Goal: Information Seeking & Learning: Learn about a topic

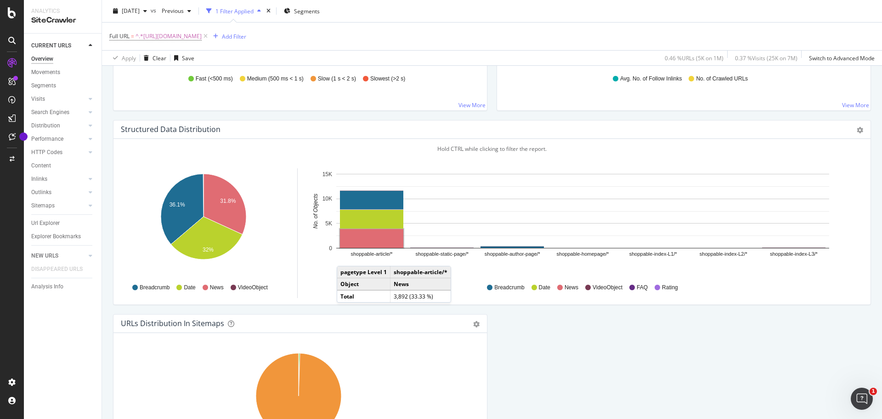
scroll to position [958, 0]
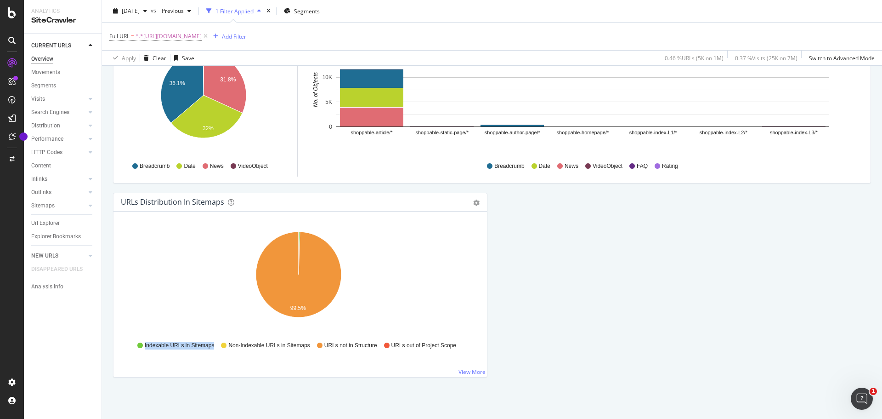
drag, startPoint x: 212, startPoint y: 346, endPoint x: 142, endPoint y: 343, distance: 69.9
click at [142, 343] on div "Indexable URLs in Sitemaps" at bounding box center [175, 345] width 77 height 8
copy span "Indexable URLs in Sitemaps"
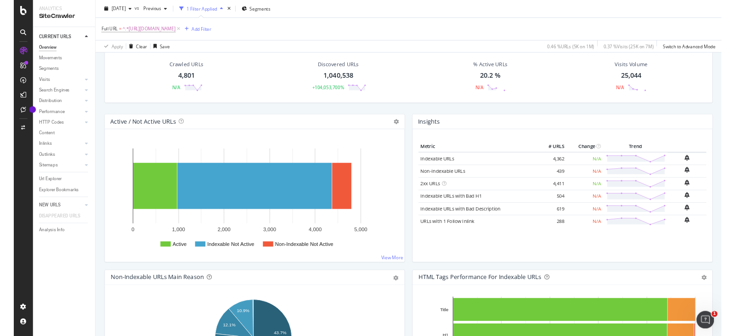
scroll to position [0, 0]
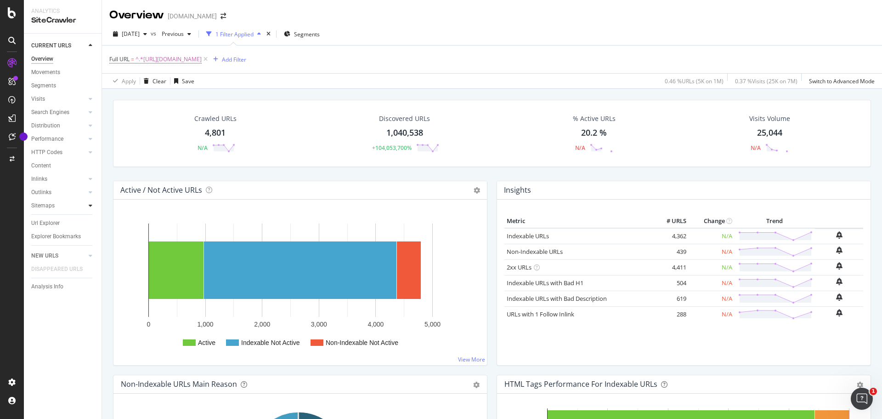
click at [90, 206] on icon at bounding box center [91, 206] width 4 height 6
click at [61, 218] on div "Top Charts" at bounding box center [48, 219] width 27 height 10
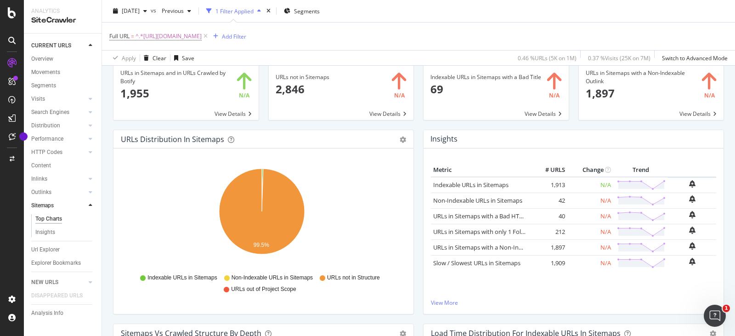
scroll to position [92, 0]
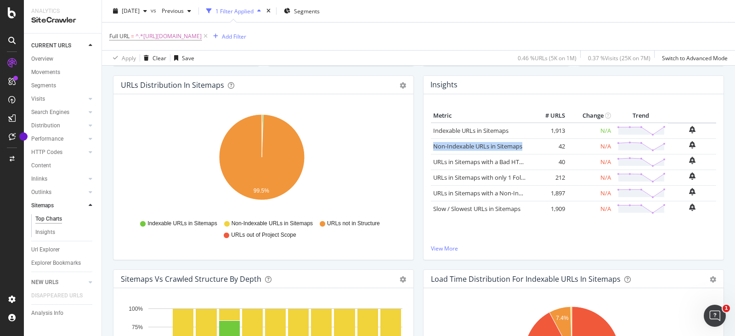
drag, startPoint x: 429, startPoint y: 142, endPoint x: 529, endPoint y: 153, distance: 100.7
click at [529, 153] on tr "Non-Indexable URLs in Sitemaps 42 N/A" at bounding box center [573, 146] width 285 height 16
copy tr "Non-Indexable URLs in Sitemaps"
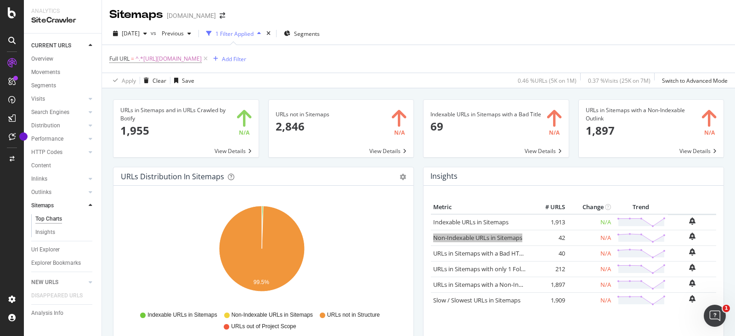
scroll to position [0, 0]
drag, startPoint x: 263, startPoint y: 99, endPoint x: 337, endPoint y: 100, distance: 74.5
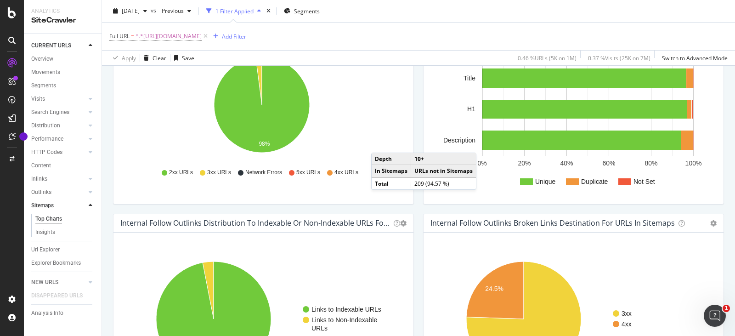
scroll to position [466, 0]
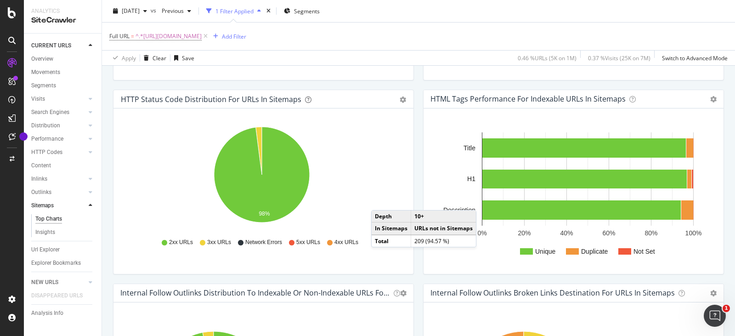
drag, startPoint x: 40, startPoint y: 57, endPoint x: 632, endPoint y: 174, distance: 604.2
click at [40, 57] on div "Overview" at bounding box center [42, 59] width 22 height 10
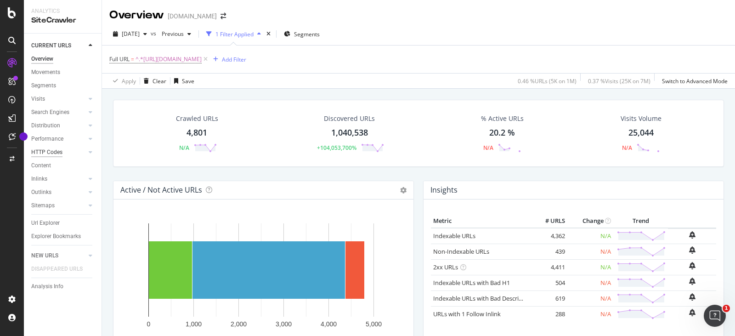
click at [50, 149] on div "HTTP Codes" at bounding box center [46, 153] width 31 height 10
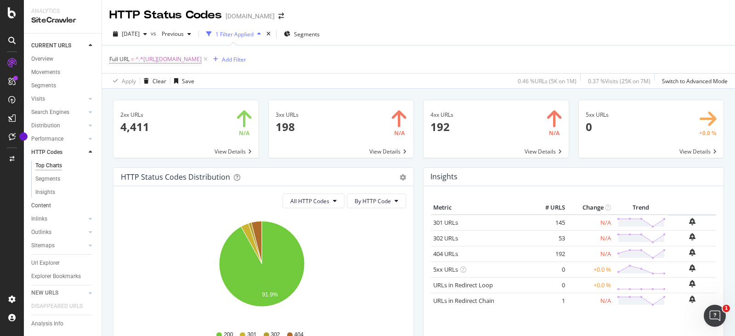
scroll to position [12, 0]
click at [89, 147] on icon at bounding box center [91, 150] width 4 height 6
click at [53, 73] on div "Movements" at bounding box center [45, 73] width 29 height 10
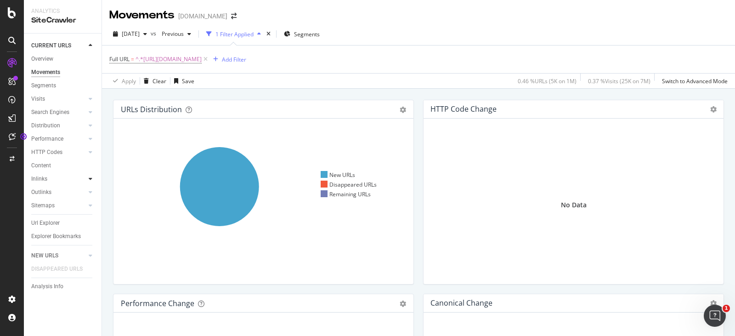
click at [91, 181] on icon at bounding box center [91, 179] width 4 height 6
click at [60, 194] on div "Top Charts" at bounding box center [48, 192] width 27 height 10
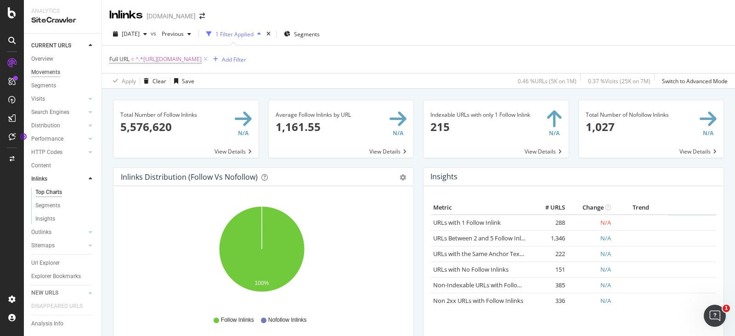
click at [57, 74] on div "Movements" at bounding box center [45, 73] width 29 height 10
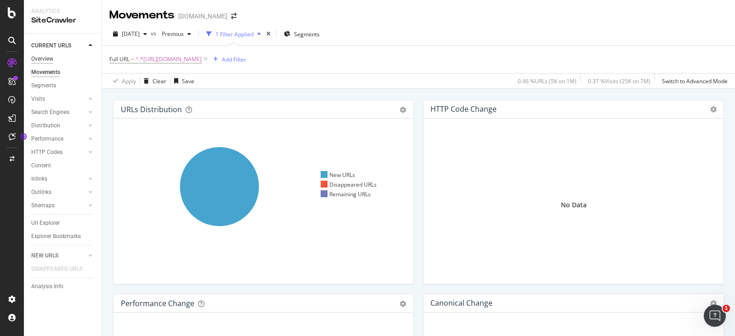
click at [48, 57] on div "Overview" at bounding box center [42, 59] width 22 height 10
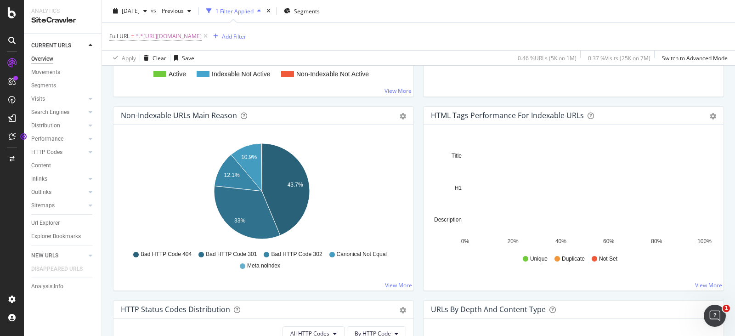
scroll to position [322, 0]
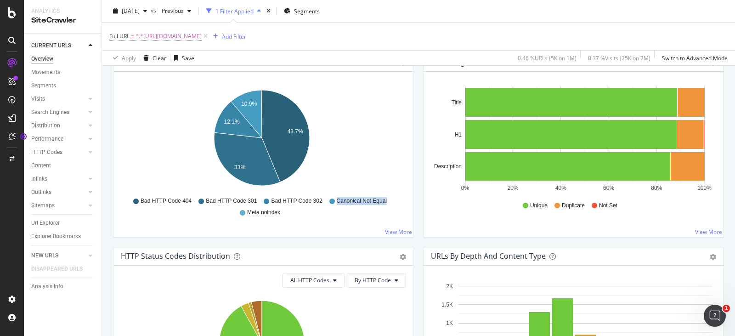
drag, startPoint x: 335, startPoint y: 201, endPoint x: 385, endPoint y: 203, distance: 49.7
click at [385, 203] on span "Canonical Not Equal" at bounding box center [362, 201] width 50 height 8
copy span "Canonical Not Equal"
click at [356, 212] on div "Bad HTTP Code 404 Bad HTTP Code 301 Bad HTTP Code 302 Canonical Not Equal Meta …" at bounding box center [263, 205] width 276 height 21
drag, startPoint x: 335, startPoint y: 199, endPoint x: 391, endPoint y: 201, distance: 55.7
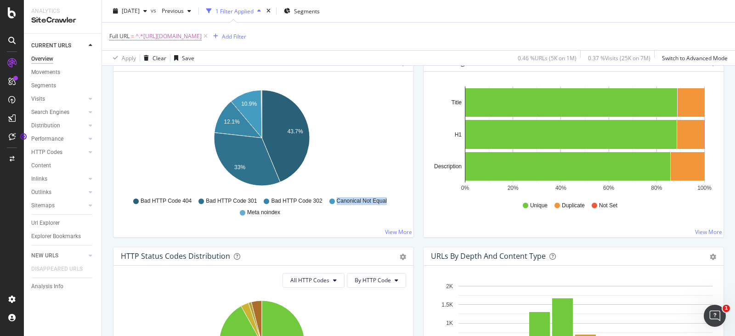
click at [391, 201] on div "Bad HTTP Code 404 Bad HTTP Code 301 Bad HTTP Code 302 Canonical Not Equal Meta …" at bounding box center [263, 205] width 276 height 21
copy span "Canonical Not Equal"
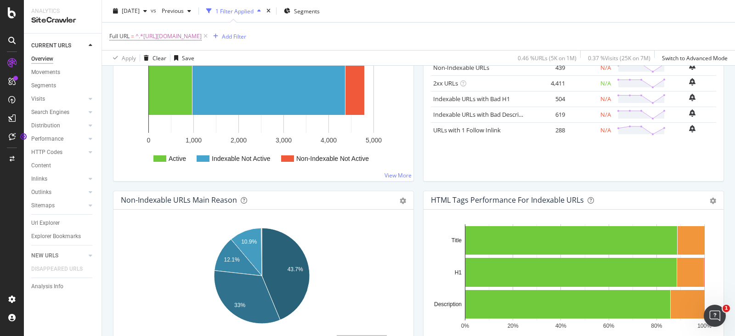
scroll to position [276, 0]
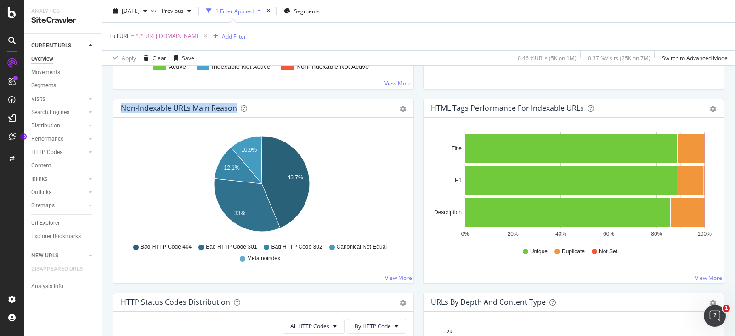
drag, startPoint x: 121, startPoint y: 107, endPoint x: 237, endPoint y: 109, distance: 115.8
click at [237, 109] on div "Non-Indexable URLs Main Reason" at bounding box center [253, 107] width 265 height 9
copy div "Non-Indexable URLs Main Reason"
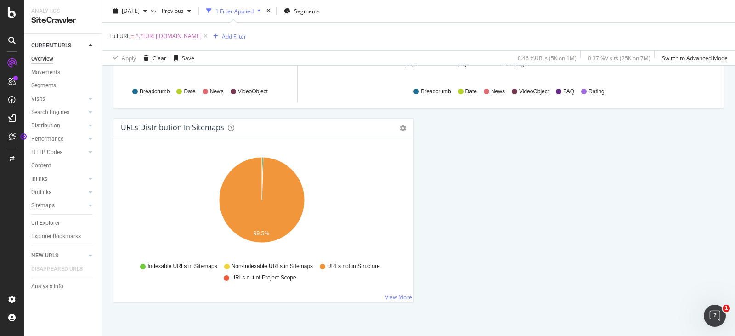
scroll to position [1040, 0]
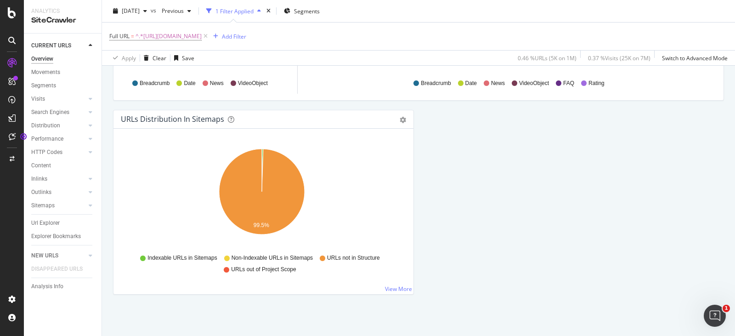
drag, startPoint x: 53, startPoint y: 59, endPoint x: 369, endPoint y: 172, distance: 335.2
click at [53, 59] on div "Overview" at bounding box center [42, 59] width 22 height 10
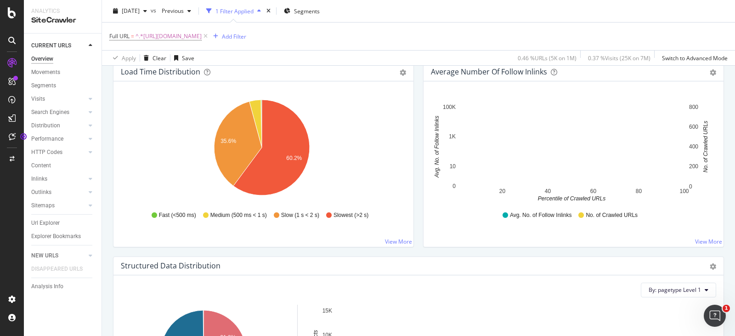
scroll to position [673, 0]
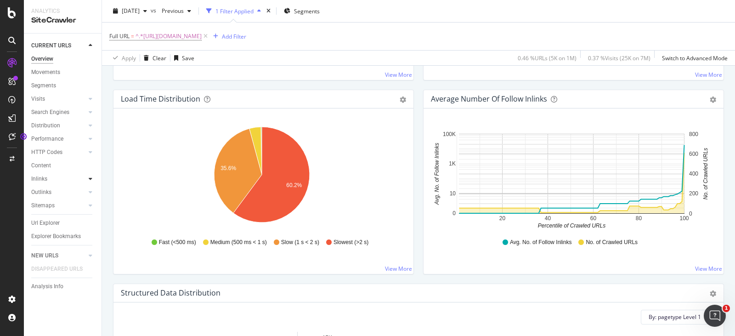
click at [90, 177] on icon at bounding box center [91, 179] width 4 height 6
click at [49, 193] on div "Top Charts" at bounding box center [48, 192] width 27 height 10
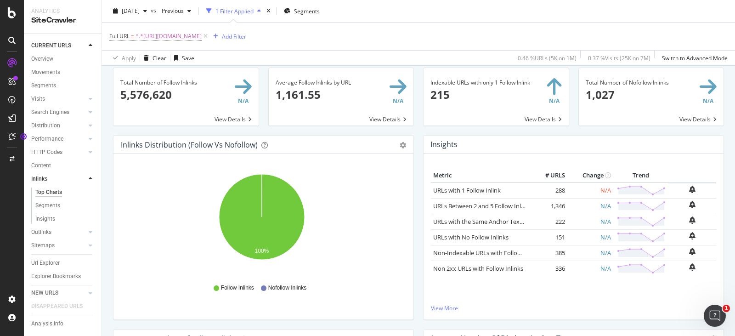
scroll to position [32, 0]
drag, startPoint x: 426, startPoint y: 186, endPoint x: 500, endPoint y: 188, distance: 73.1
click at [500, 188] on div "Metric # URLS Change Trend URLs with 1 Follow Inlink 288 N/A URLs Between 2 and…" at bounding box center [574, 236] width 300 height 165
click at [424, 251] on div "Metric # URLS Change Trend URLs with 1 Follow Inlink 288 N/A URLs Between 2 and…" at bounding box center [574, 236] width 300 height 165
drag, startPoint x: 427, startPoint y: 238, endPoint x: 516, endPoint y: 239, distance: 88.2
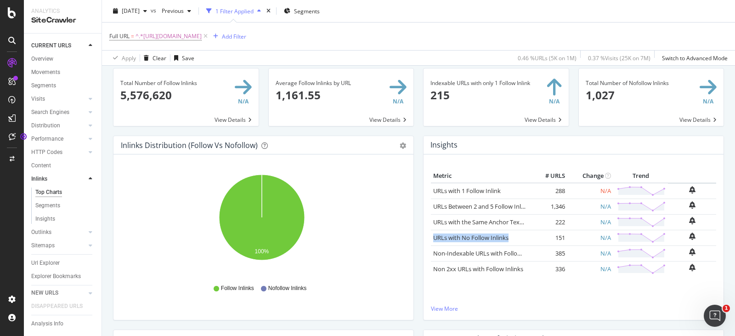
click at [516, 239] on td "URLs with No Follow Inlinks" at bounding box center [481, 238] width 100 height 16
copy div "URLs with No Follow Inlinks"
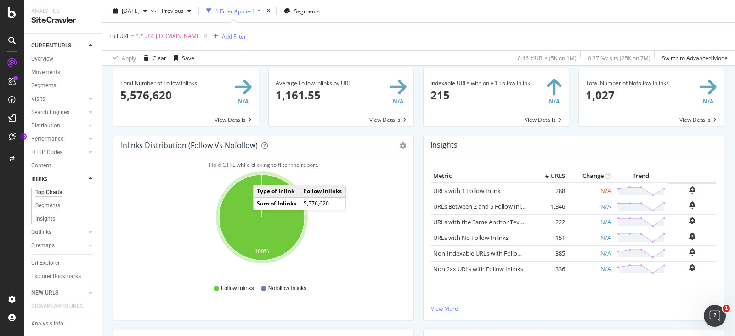
click at [262, 176] on icon "A chart." at bounding box center [261, 217] width 85 height 85
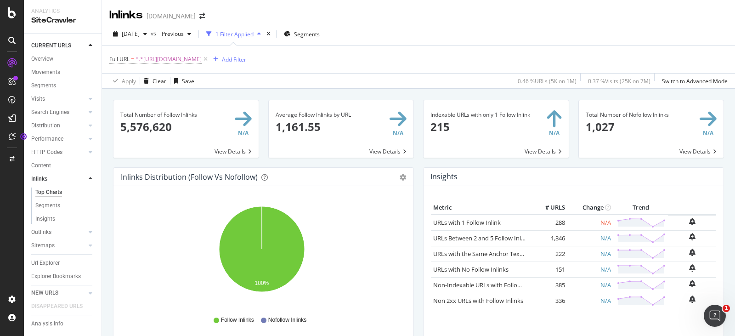
click at [121, 176] on div "Inlinks Distribution (Follow vs Nofollow)" at bounding box center [189, 176] width 137 height 9
drag, startPoint x: 122, startPoint y: 177, endPoint x: 179, endPoint y: 179, distance: 56.6
click at [179, 179] on div "Inlinks Distribution (Follow vs Nofollow)" at bounding box center [189, 176] width 137 height 9
drag, startPoint x: 257, startPoint y: 178, endPoint x: 111, endPoint y: 181, distance: 145.7
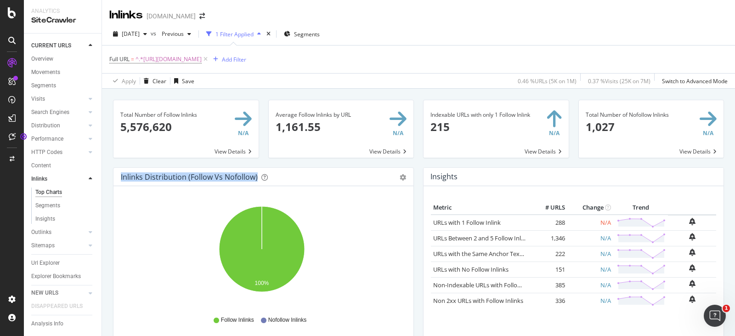
click at [111, 181] on div "Inlinks Distribution (Follow vs Nofollow) Pie Table Export as CSV Add to Custom…" at bounding box center [263, 264] width 310 height 194
copy div "Inlinks Distribution (Follow vs Nofollow)"
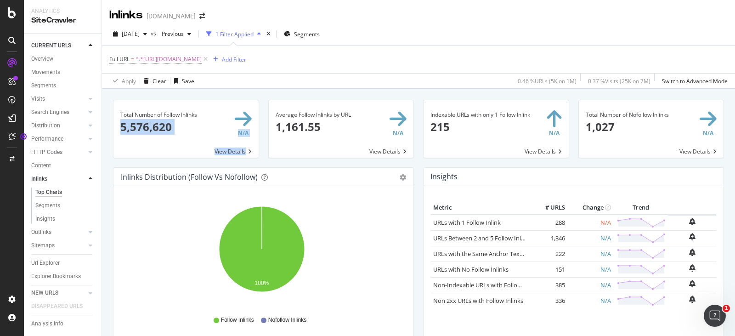
drag, startPoint x: 111, startPoint y: 126, endPoint x: 160, endPoint y: 127, distance: 49.2
click at [160, 127] on div "Total Number of Follow Inlinks 5,576,620 N/A View Details" at bounding box center [185, 134] width 155 height 68
click at [89, 233] on icon at bounding box center [91, 232] width 4 height 6
click at [45, 194] on div "Outlinks" at bounding box center [41, 192] width 20 height 10
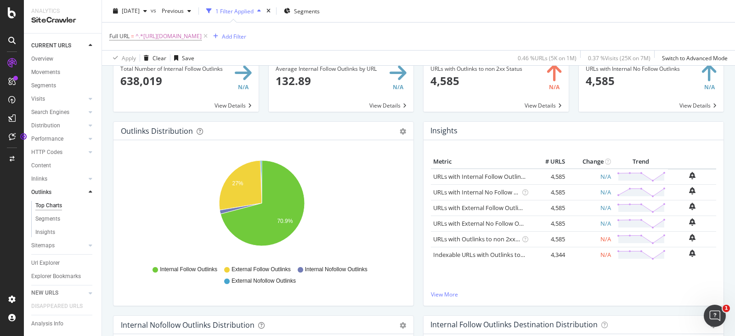
scroll to position [92, 0]
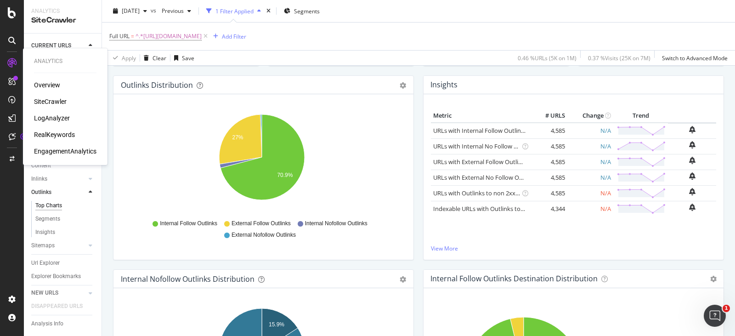
click at [46, 117] on div "LogAnalyzer" at bounding box center [52, 118] width 36 height 9
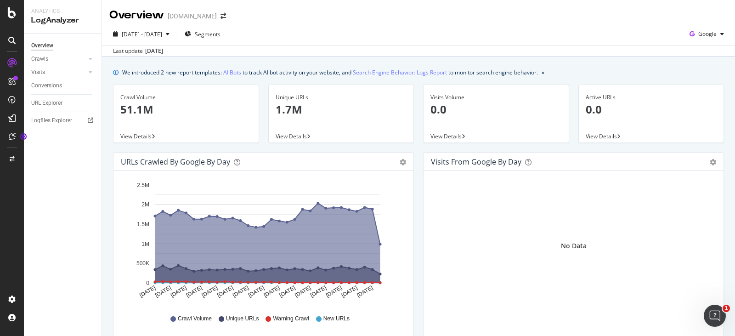
click at [371, 215] on icon "A chart." at bounding box center [267, 244] width 225 height 80
click at [151, 136] on span "View Details" at bounding box center [135, 136] width 31 height 8
drag, startPoint x: 122, startPoint y: 164, endPoint x: 230, endPoint y: 165, distance: 108.0
click at [230, 165] on div "URLs Crawled by Google by day" at bounding box center [253, 161] width 265 height 9
copy div "URLs Crawled by Google by day"
